Goal: Task Accomplishment & Management: Use online tool/utility

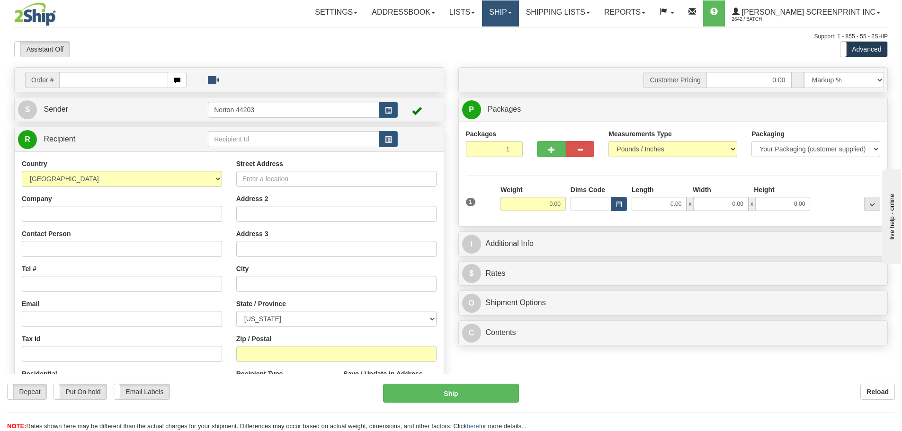
click at [518, 9] on link "Ship" at bounding box center [500, 13] width 36 height 26
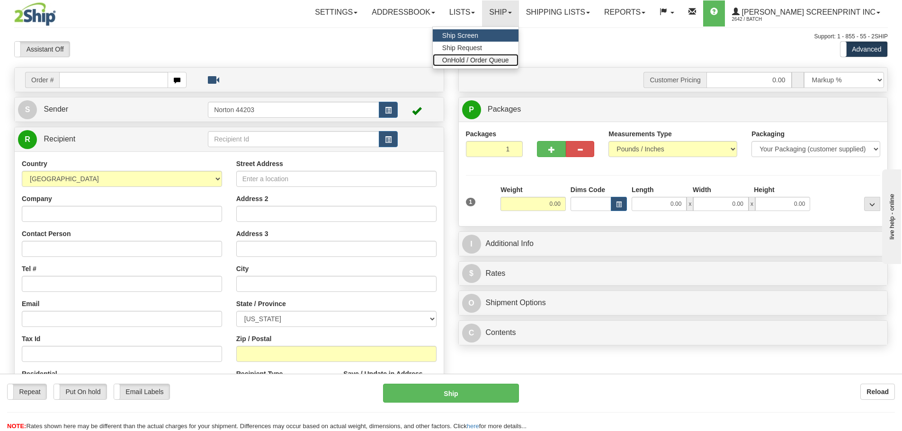
click at [509, 56] on span "OnHold / Order Queue" at bounding box center [475, 60] width 67 height 8
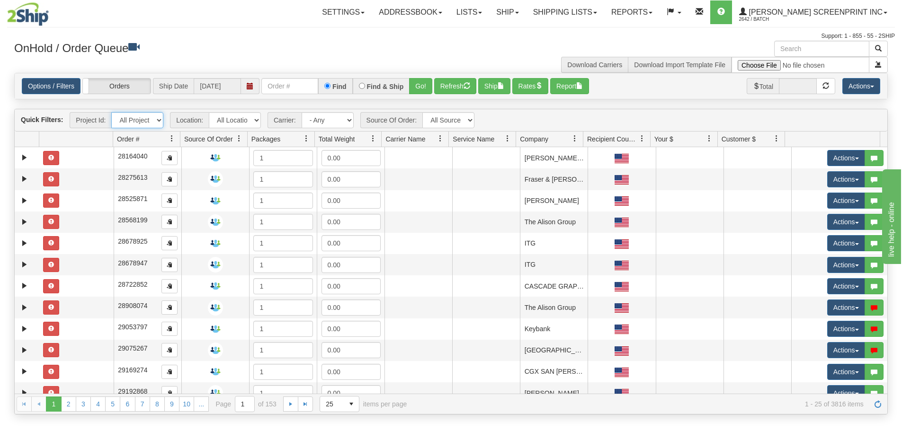
click at [159, 118] on select "All Projects Imagine ShipRequests 01.22.2024 ShipRequests 01.31.2025 ShipReques…" at bounding box center [137, 120] width 52 height 16
select select "TSM Ship List"
click at [111, 112] on select "All Projects Imagine ShipRequests 01.22.2024 ShipRequests 01.31.2025 ShipReques…" at bounding box center [137, 120] width 52 height 16
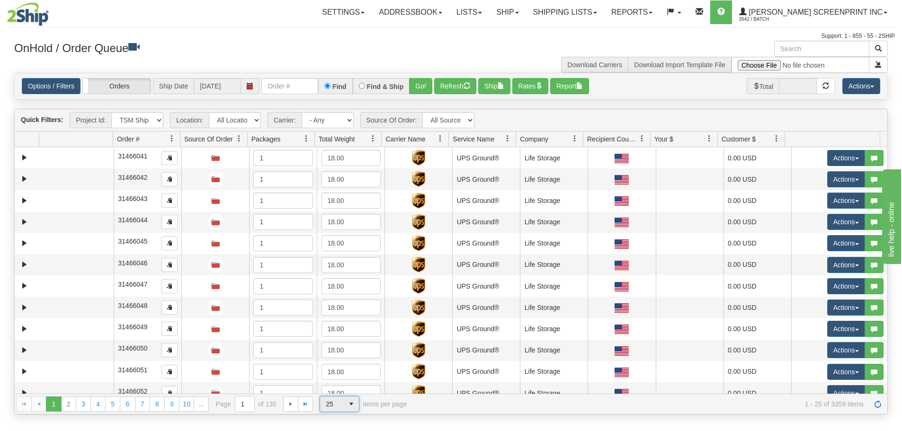
click at [353, 407] on span "select" at bounding box center [351, 404] width 15 height 15
click at [348, 386] on li "100" at bounding box center [339, 388] width 39 height 13
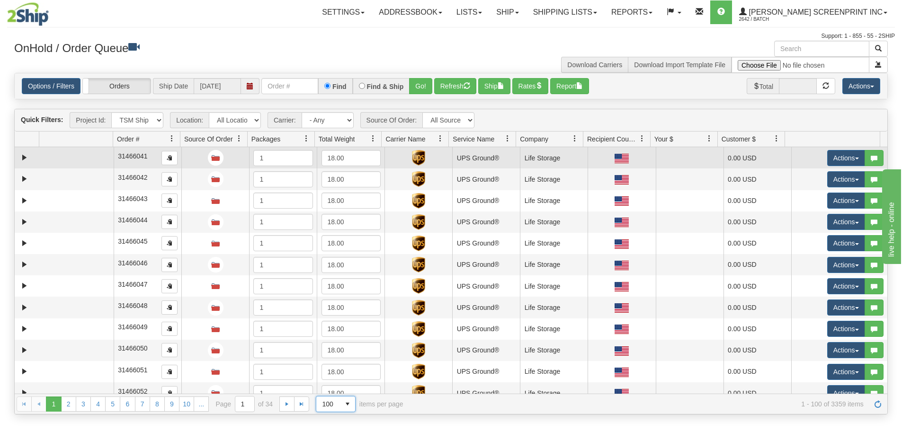
click at [60, 157] on td at bounding box center [76, 157] width 74 height 21
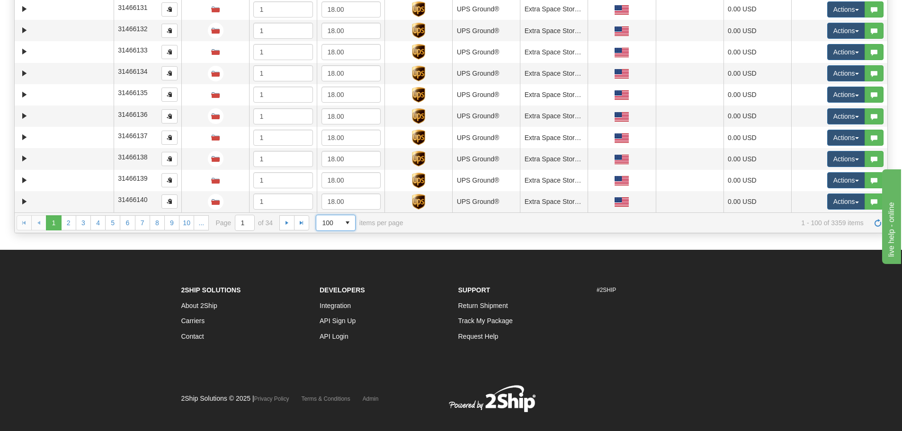
scroll to position [196, 0]
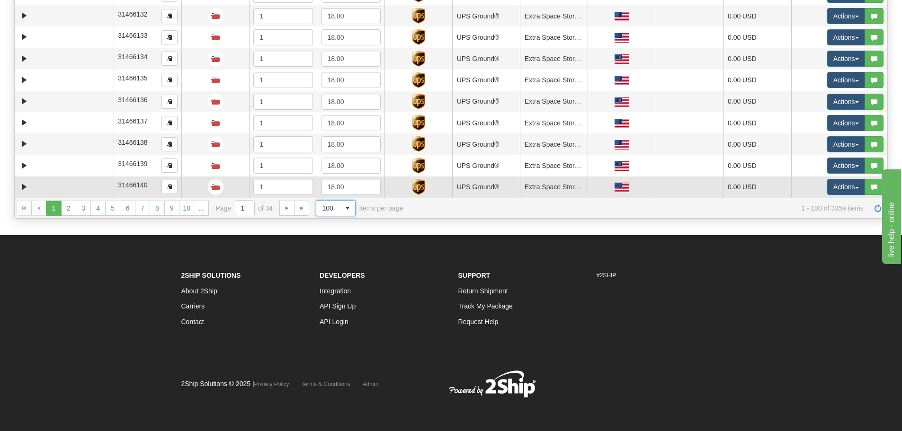
click at [88, 193] on td at bounding box center [76, 187] width 74 height 21
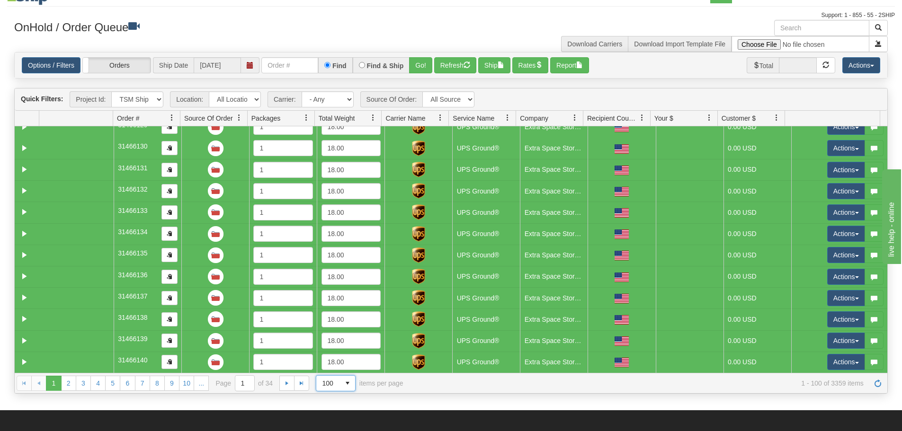
scroll to position [47, 0]
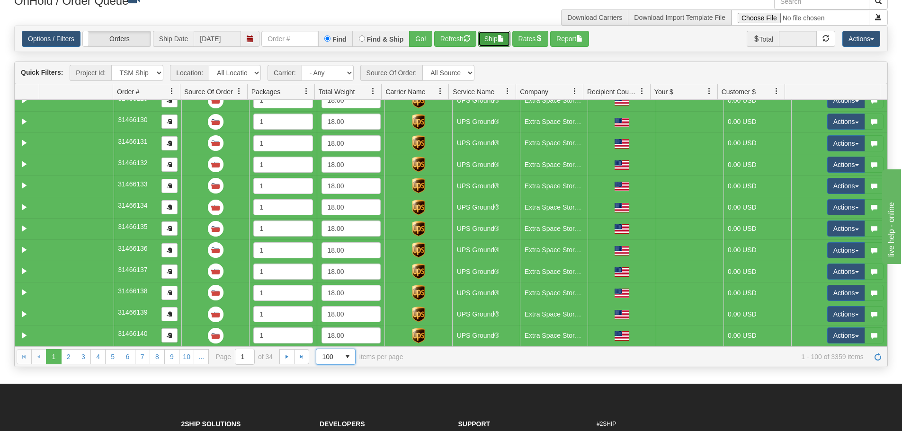
click at [499, 42] on button "Ship" at bounding box center [494, 39] width 32 height 16
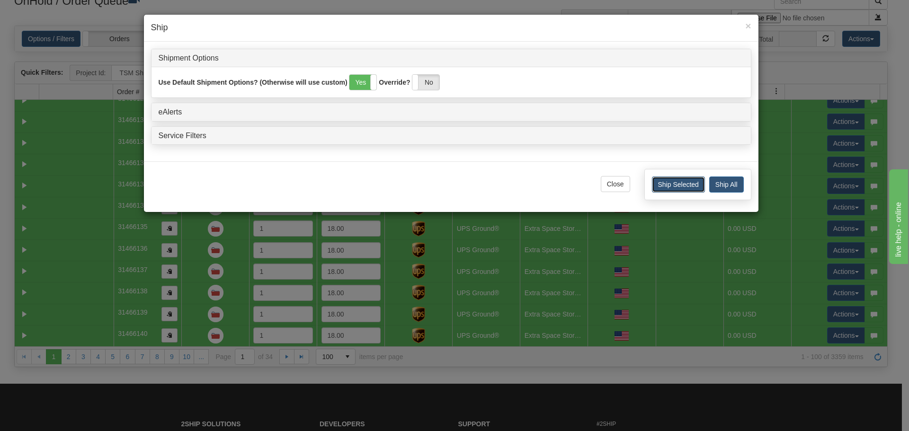
click at [674, 187] on button "Ship Selected" at bounding box center [678, 185] width 53 height 16
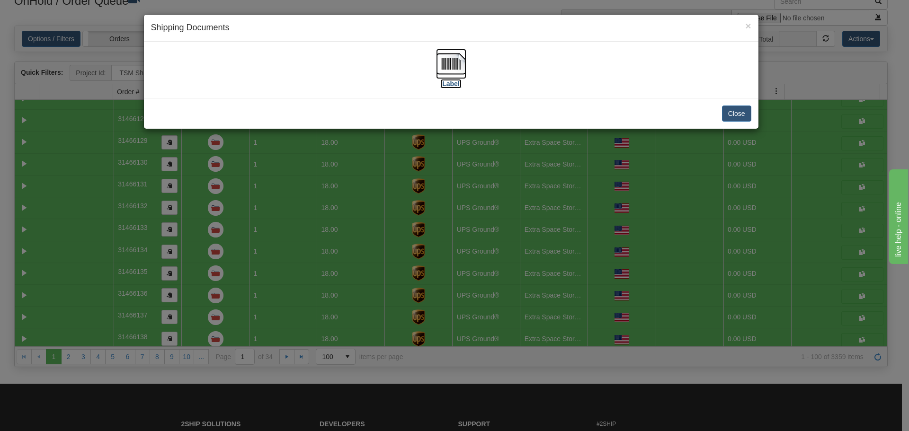
click at [442, 73] on img at bounding box center [451, 64] width 30 height 30
click at [744, 120] on button "Close" at bounding box center [736, 114] width 29 height 16
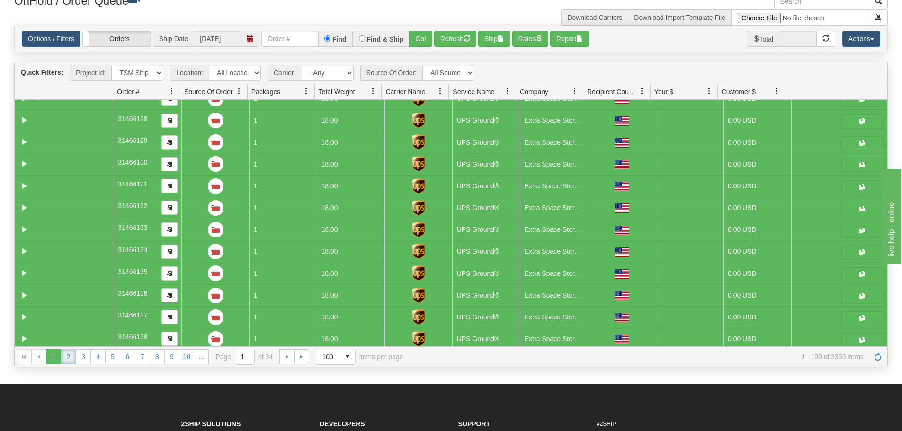
click at [68, 362] on link "2" at bounding box center [68, 356] width 15 height 15
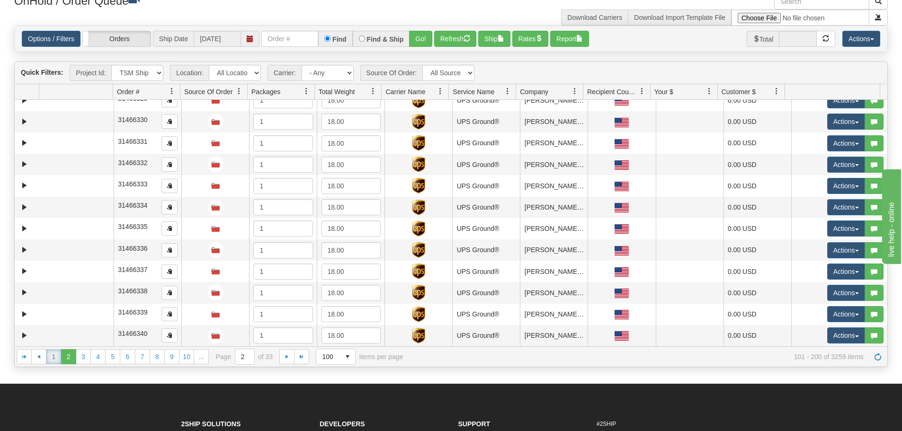
click at [56, 354] on link "1" at bounding box center [53, 356] width 15 height 15
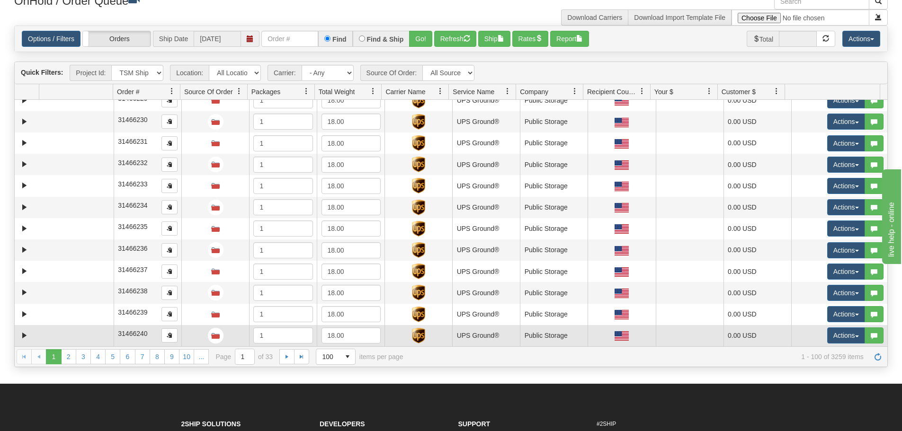
click at [95, 338] on td at bounding box center [76, 335] width 74 height 21
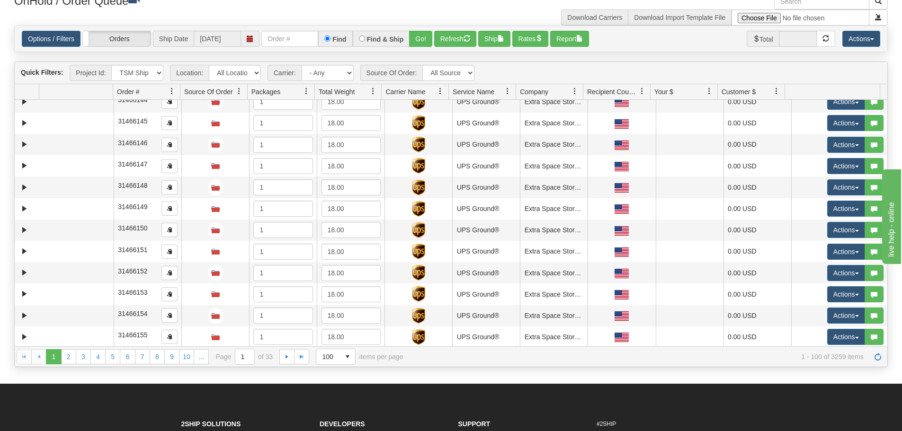
scroll to position [0, 0]
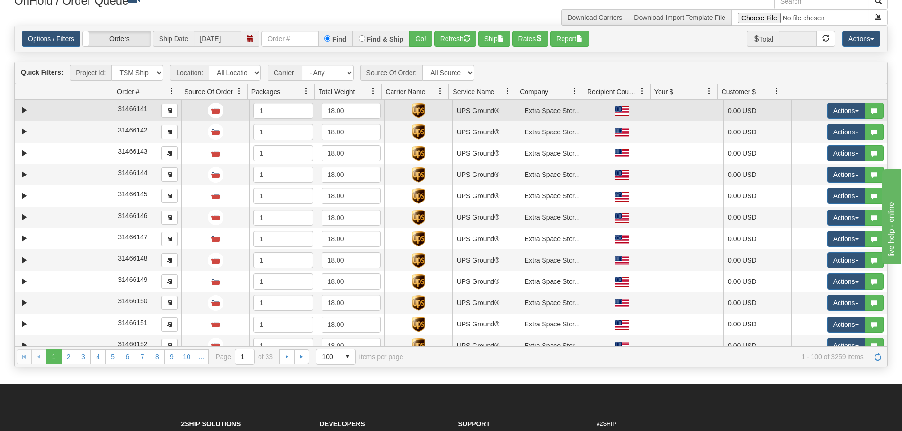
click at [89, 107] on td at bounding box center [76, 110] width 74 height 21
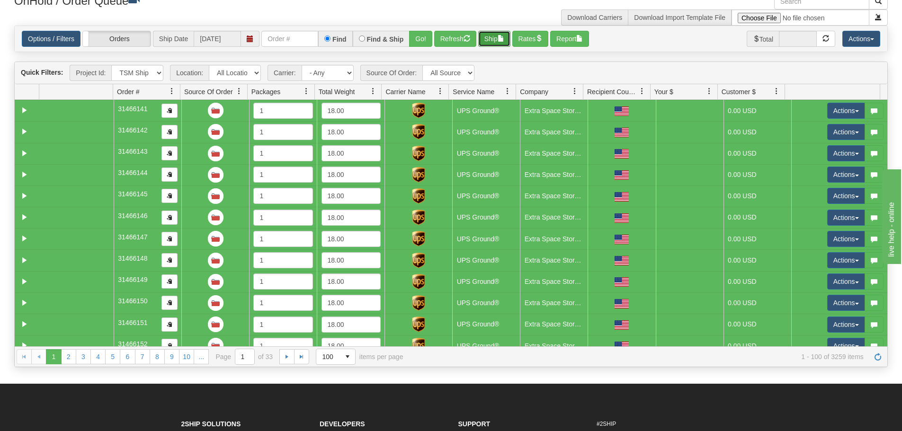
click at [492, 34] on button "Ship" at bounding box center [494, 39] width 32 height 16
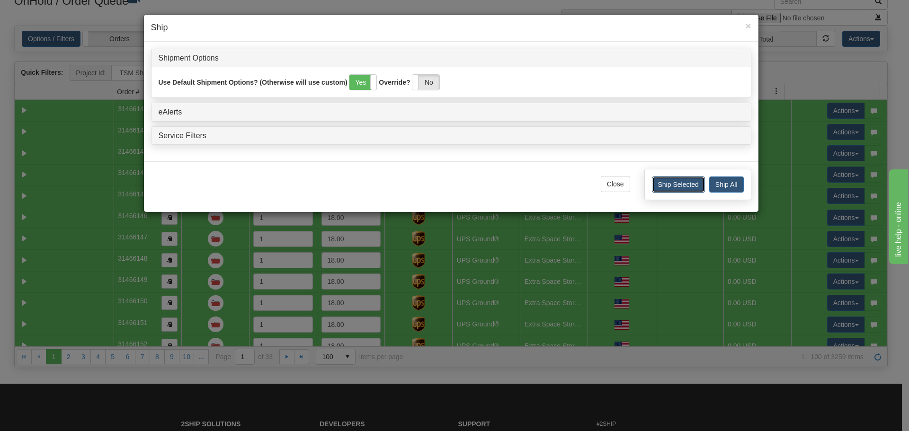
click at [685, 181] on button "Ship Selected" at bounding box center [678, 185] width 53 height 16
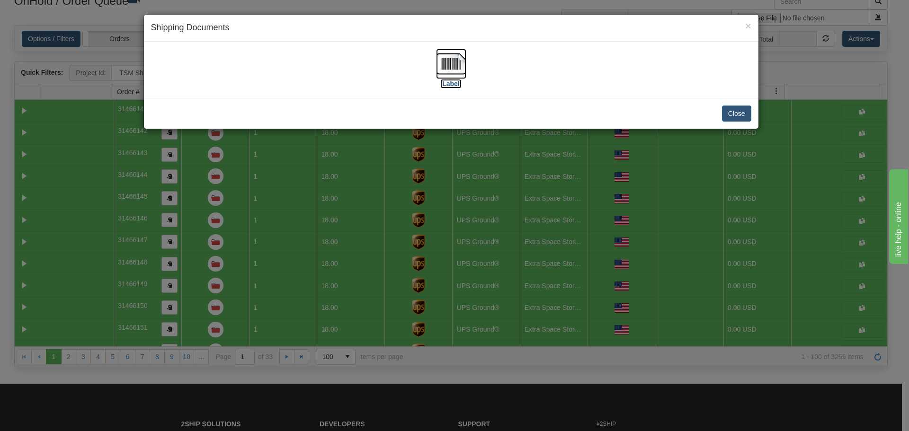
click at [445, 72] on img at bounding box center [451, 64] width 30 height 30
click at [742, 115] on button "Close" at bounding box center [736, 114] width 29 height 16
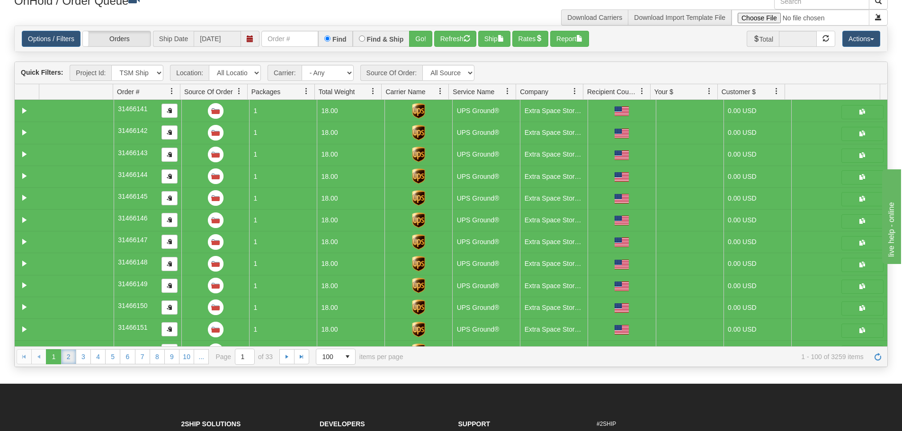
click at [68, 359] on link "2" at bounding box center [68, 356] width 15 height 15
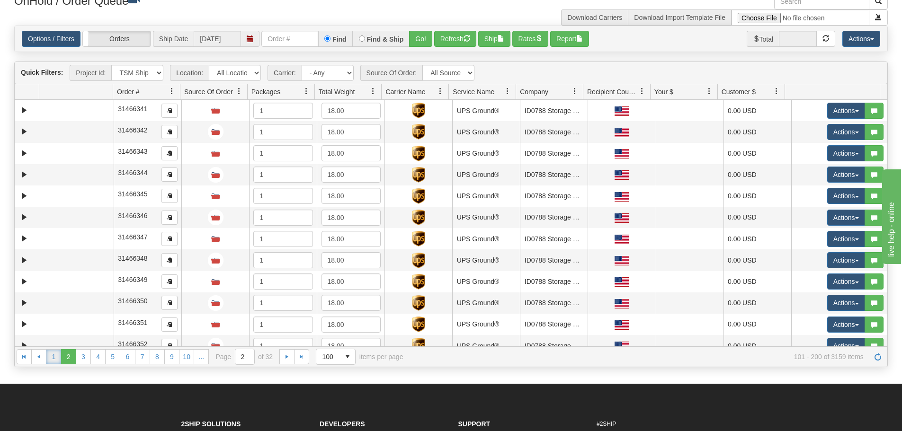
click at [49, 360] on link "1" at bounding box center [53, 356] width 15 height 15
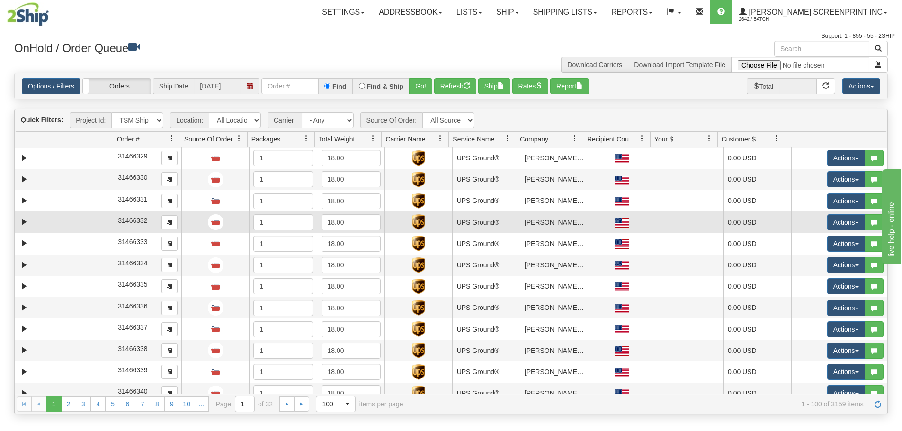
scroll to position [1893, 0]
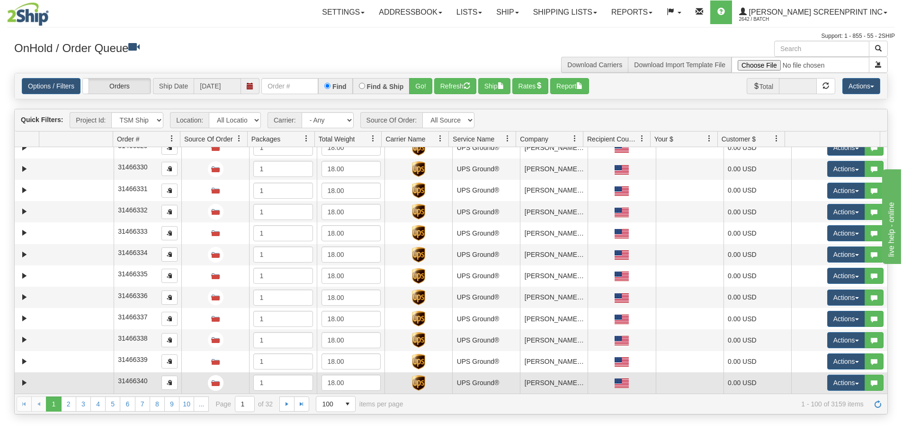
click at [64, 382] on td at bounding box center [76, 383] width 74 height 21
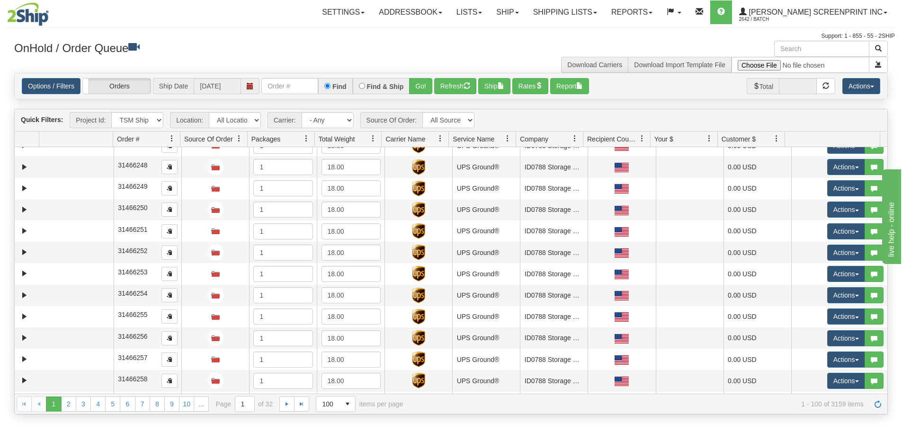
scroll to position [0, 0]
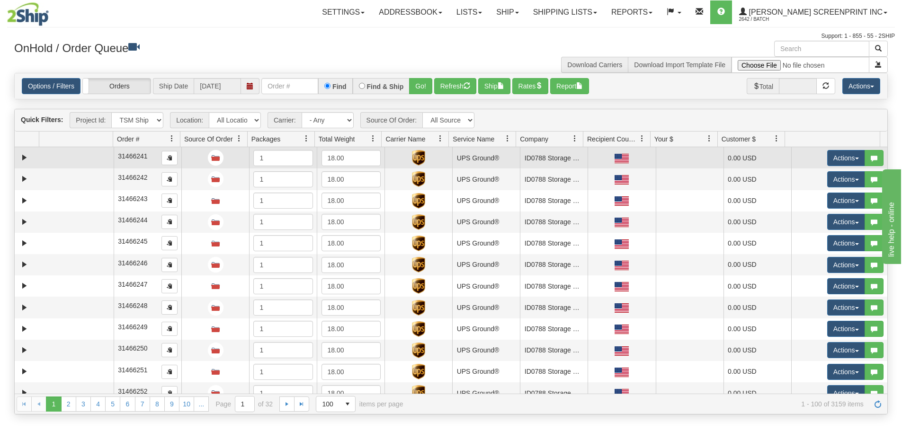
click at [76, 151] on td at bounding box center [76, 157] width 74 height 21
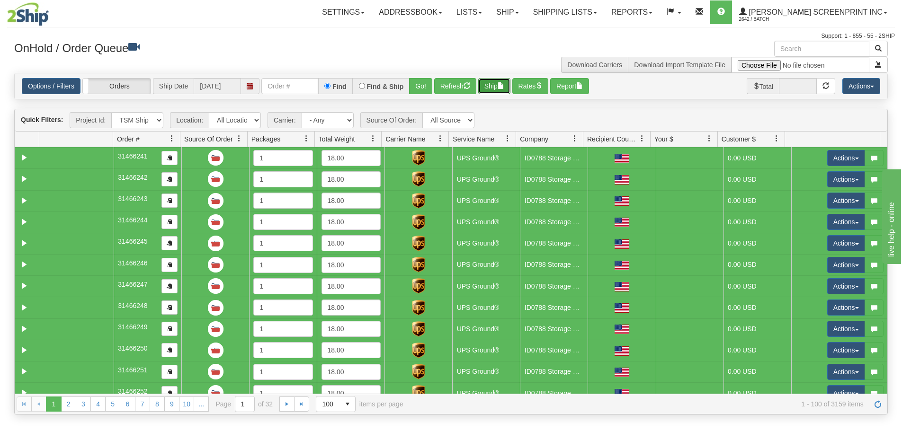
click at [499, 90] on button "Ship" at bounding box center [494, 86] width 32 height 16
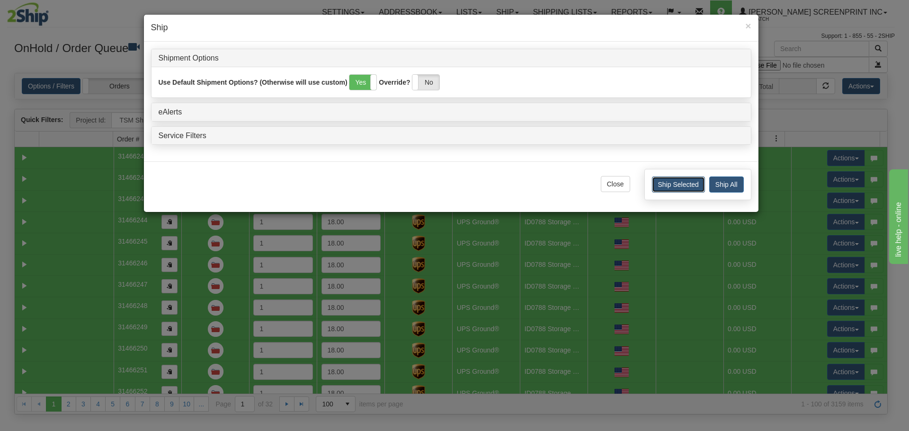
click at [676, 186] on button "Ship Selected" at bounding box center [678, 185] width 53 height 16
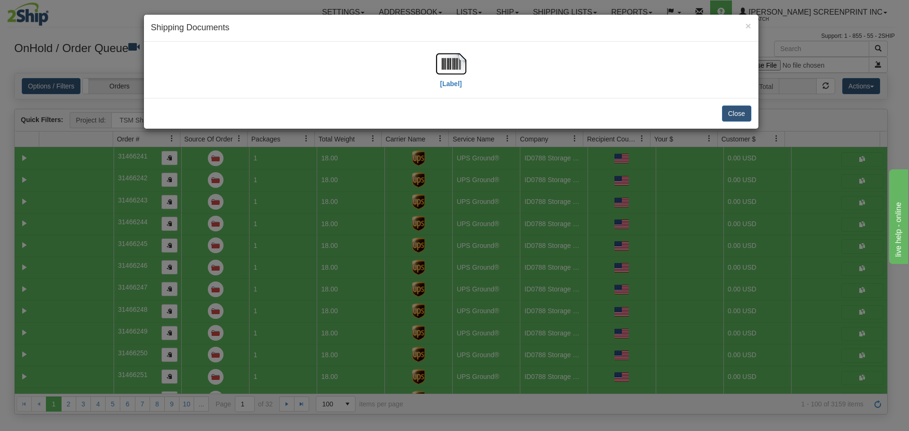
click at [431, 69] on div "[Label]" at bounding box center [451, 70] width 600 height 42
click at [440, 71] on img at bounding box center [451, 64] width 30 height 30
click at [743, 114] on button "Close" at bounding box center [736, 114] width 29 height 16
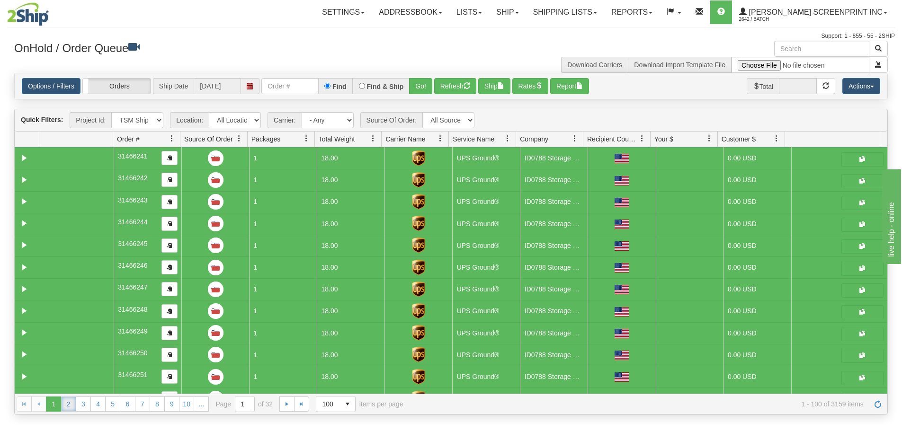
click at [73, 403] on link "2" at bounding box center [68, 404] width 15 height 15
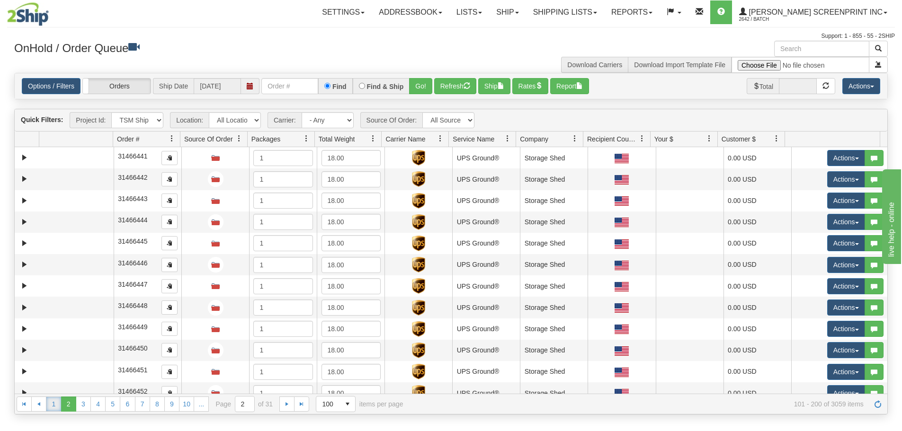
click at [57, 403] on link "1" at bounding box center [53, 404] width 15 height 15
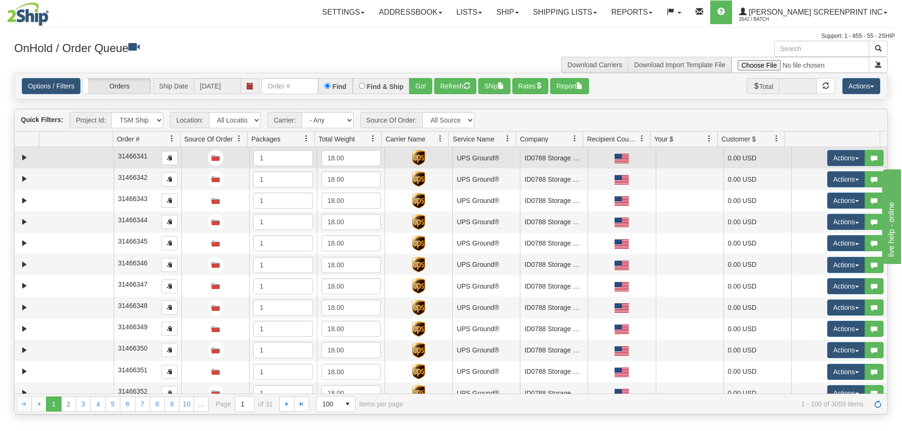
click at [71, 160] on td at bounding box center [76, 157] width 74 height 21
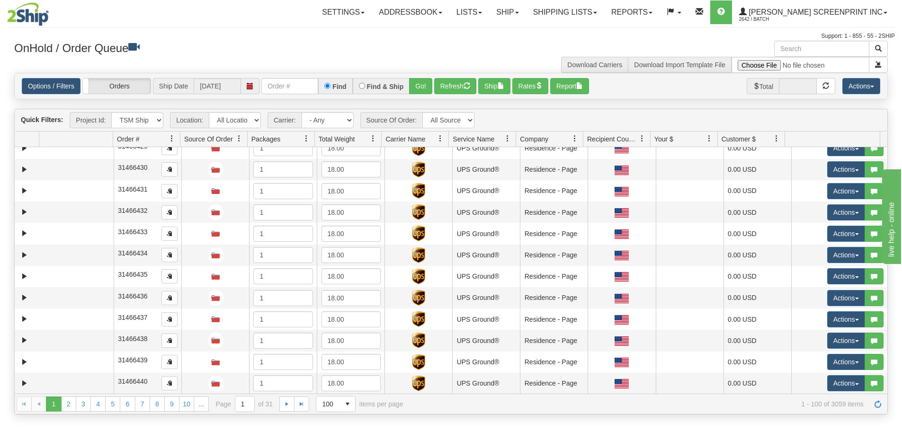
scroll to position [1893, 0]
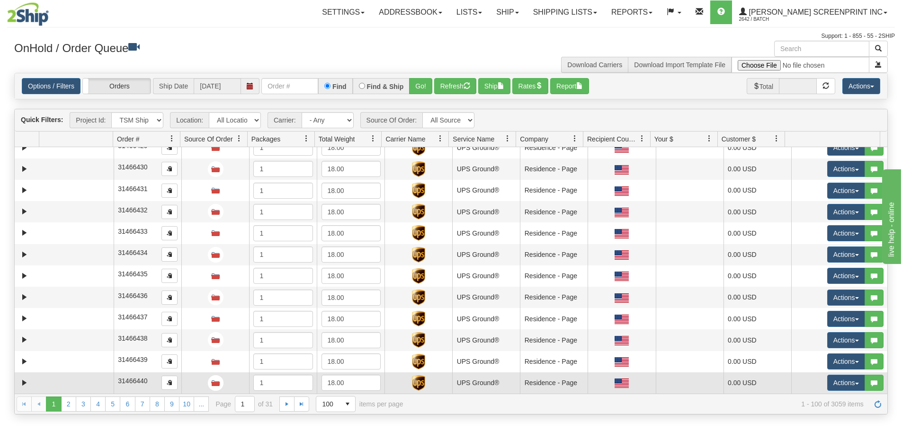
click at [88, 383] on td at bounding box center [76, 383] width 74 height 21
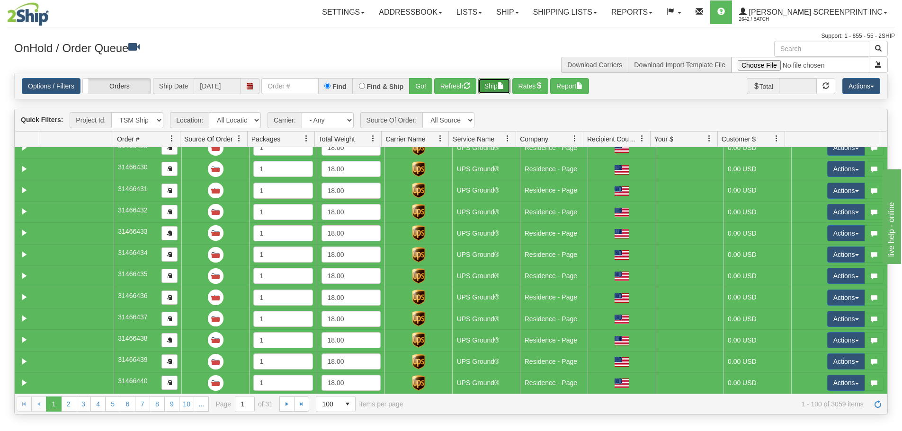
click at [497, 89] on button "Ship" at bounding box center [494, 86] width 32 height 16
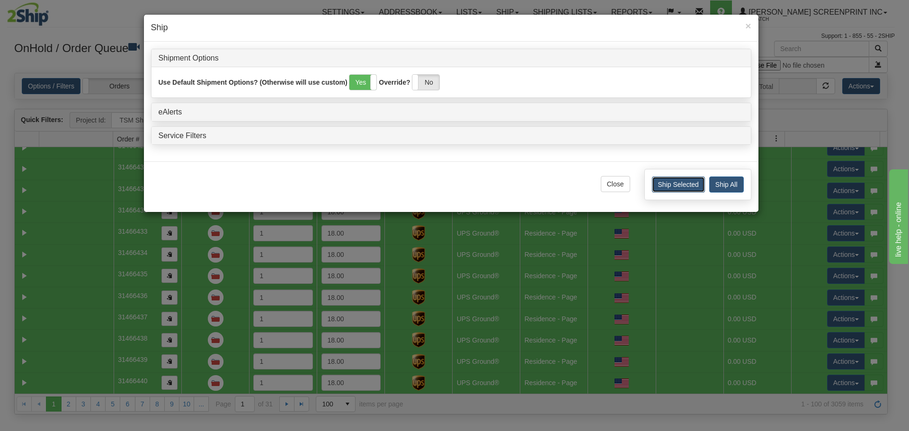
click at [674, 184] on button "Ship Selected" at bounding box center [678, 185] width 53 height 16
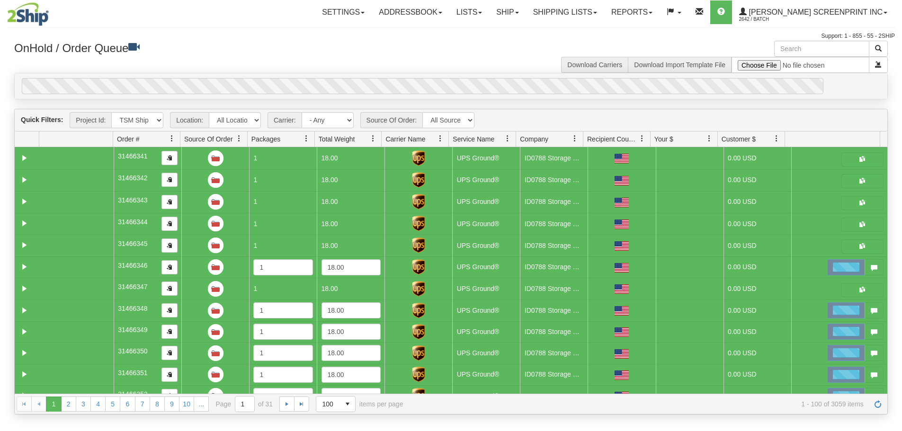
select select "TSM Ship List"
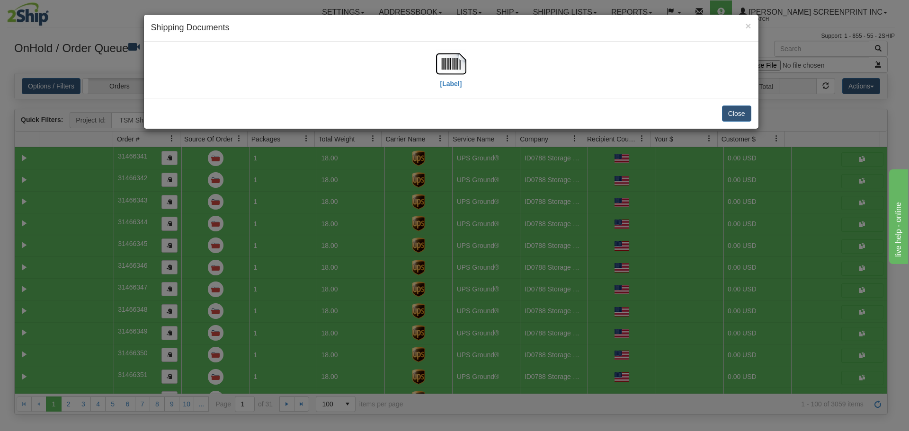
scroll to position [1893, 0]
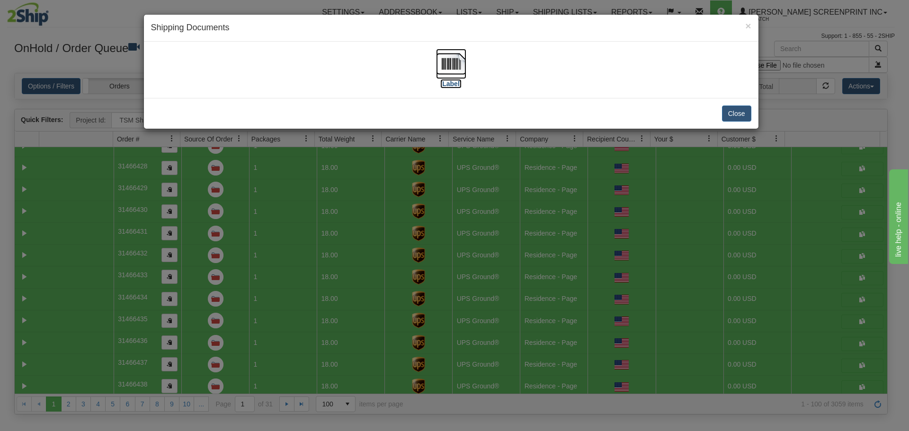
click at [455, 80] on label "[Label]" at bounding box center [451, 83] width 22 height 9
